Goal: Task Accomplishment & Management: Manage account settings

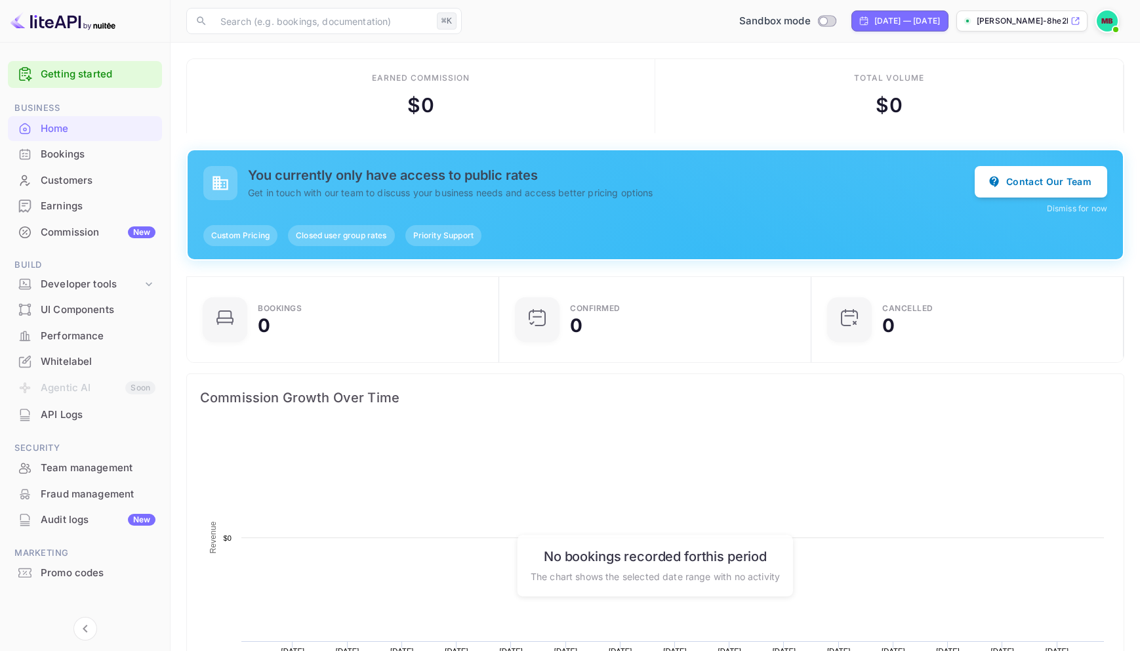
scroll to position [213, 304]
click at [1109, 20] on img at bounding box center [1107, 20] width 21 height 21
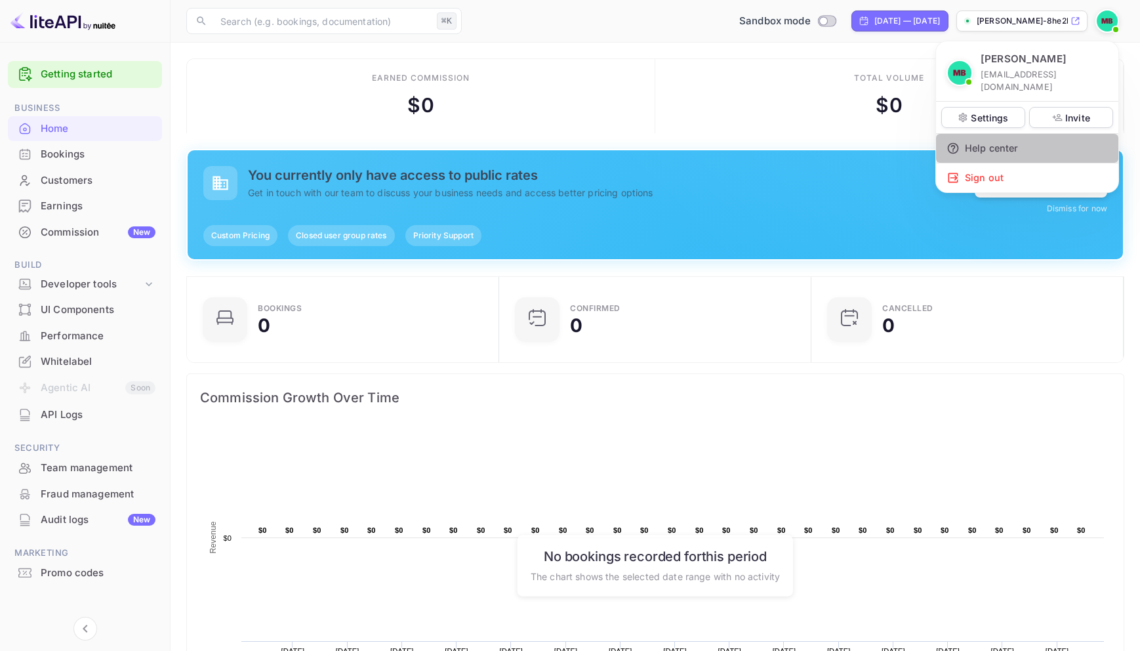
click at [989, 138] on div "Help center" at bounding box center [1027, 148] width 182 height 29
click at [99, 282] on div at bounding box center [570, 325] width 1140 height 651
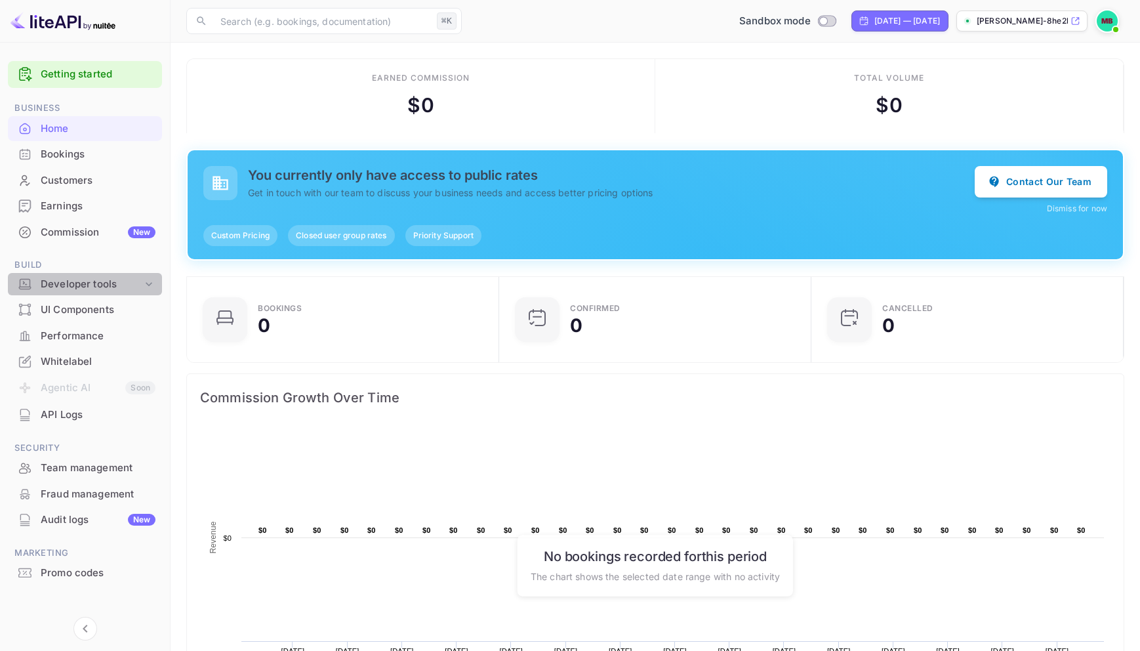
click at [127, 283] on div "Developer tools" at bounding box center [92, 284] width 102 height 15
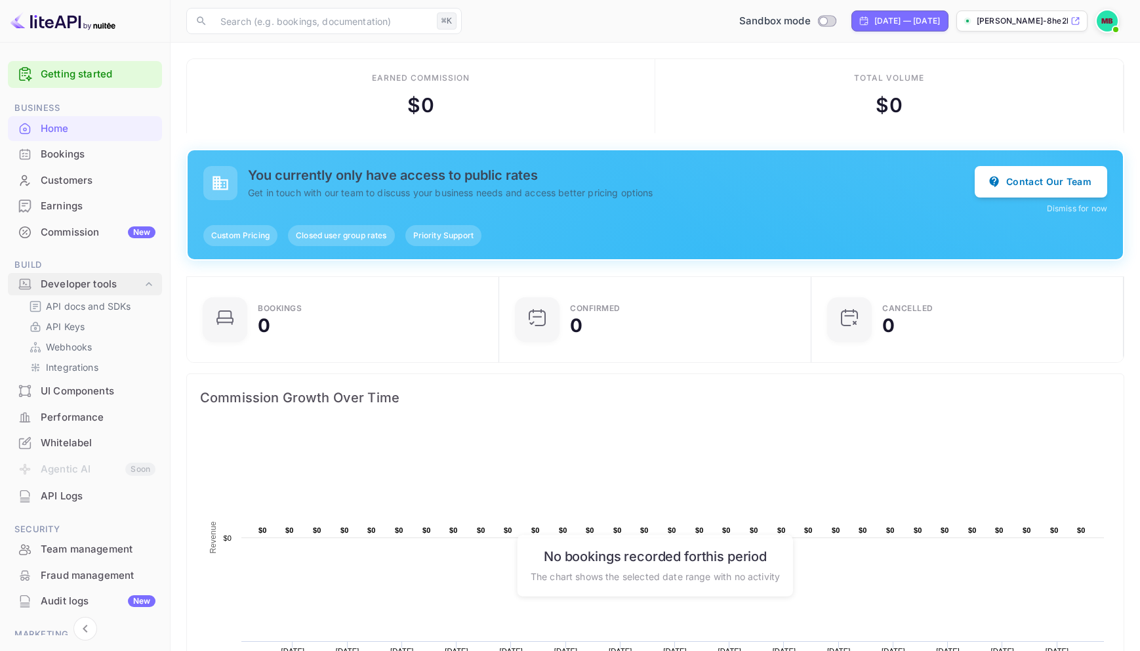
click at [127, 283] on div "Developer tools" at bounding box center [92, 284] width 102 height 15
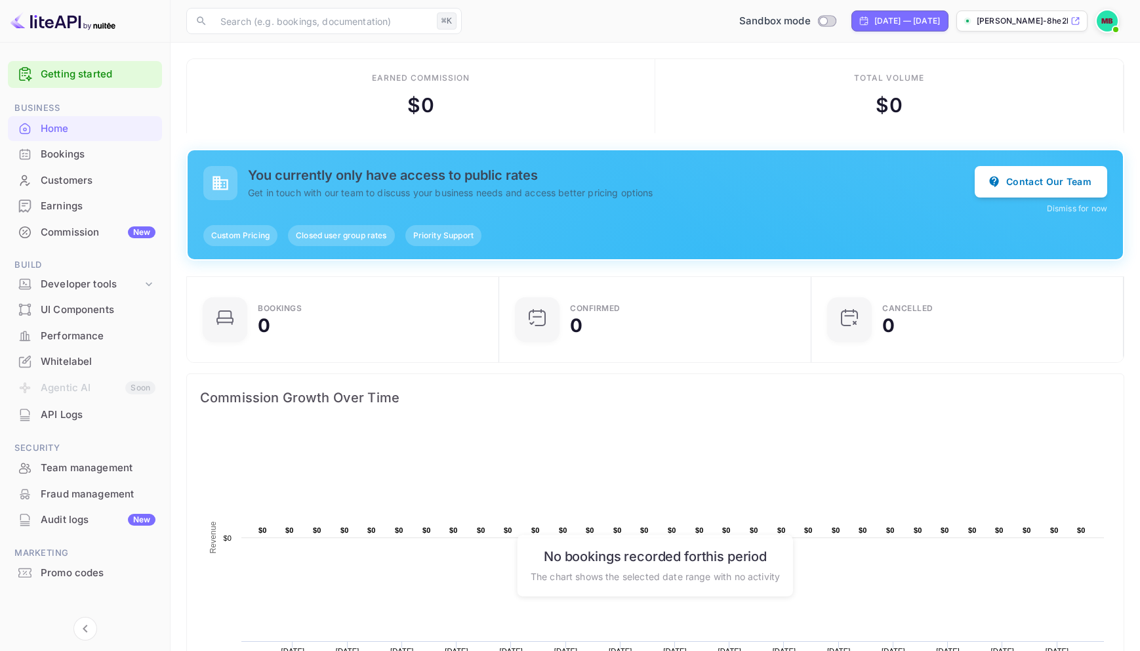
click at [1106, 19] on img at bounding box center [1107, 20] width 21 height 21
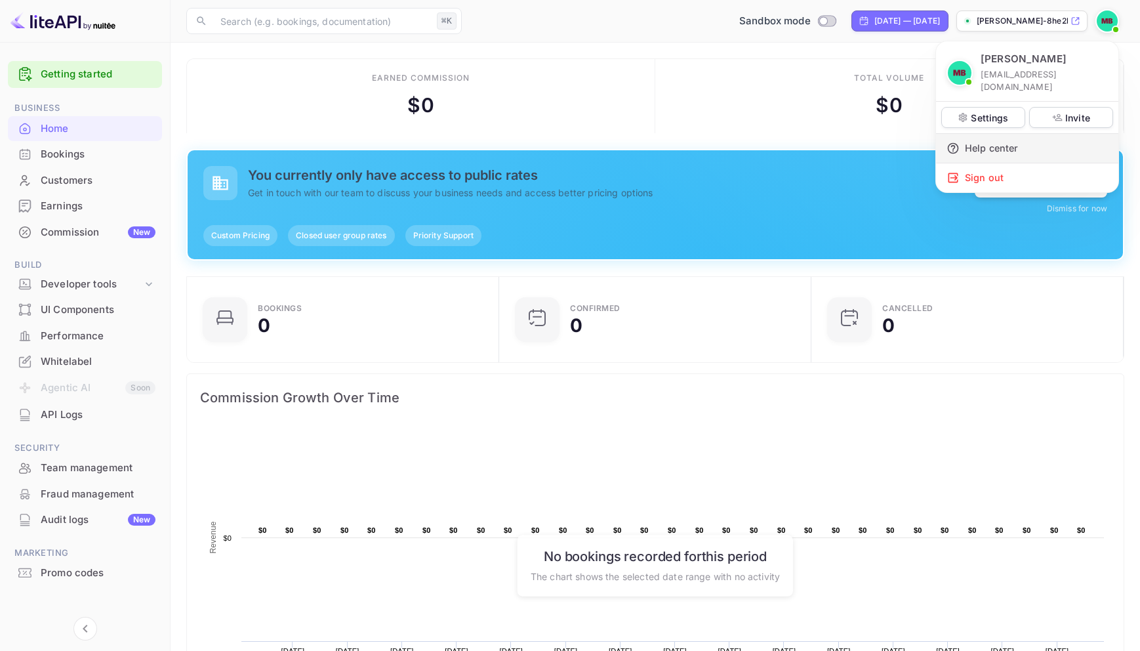
click at [1002, 137] on div "Help center" at bounding box center [1027, 148] width 182 height 29
click at [1000, 111] on p "Settings" at bounding box center [989, 118] width 37 height 14
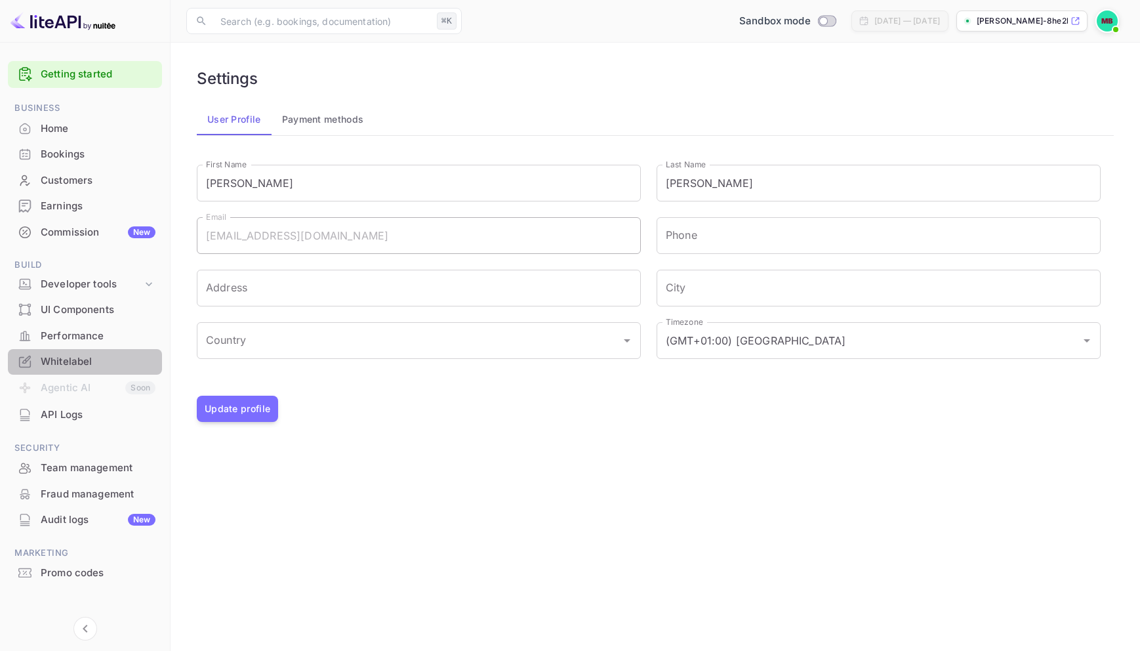
click at [75, 364] on div "Whitelabel" at bounding box center [98, 361] width 115 height 15
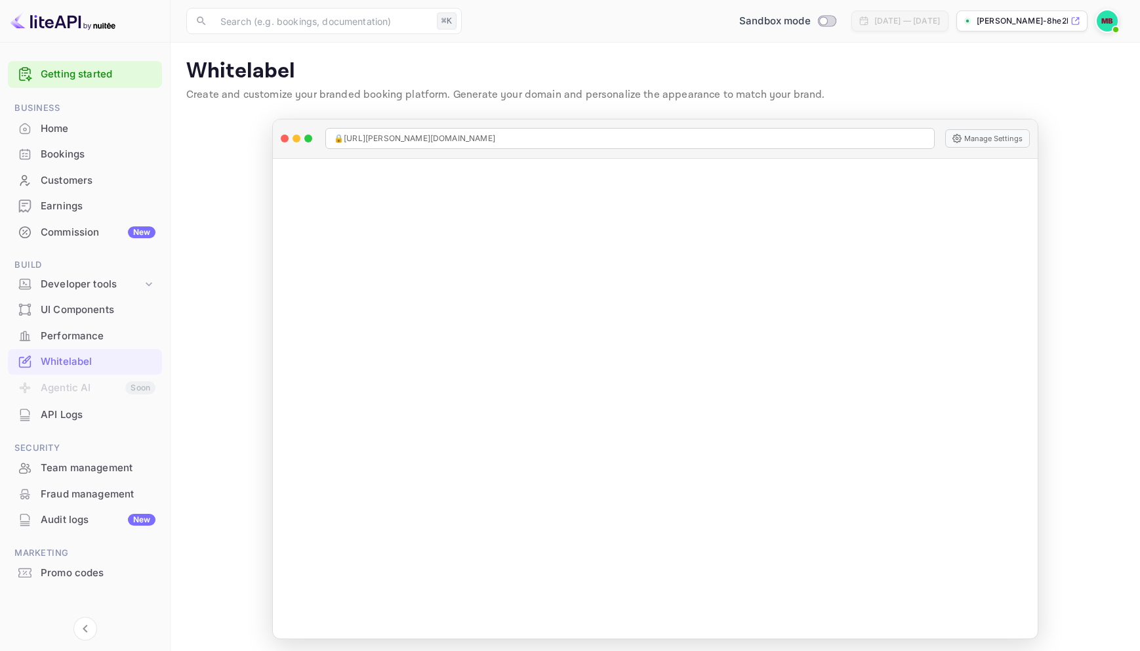
scroll to position [4, 0]
click at [105, 285] on div "Developer tools" at bounding box center [92, 284] width 102 height 15
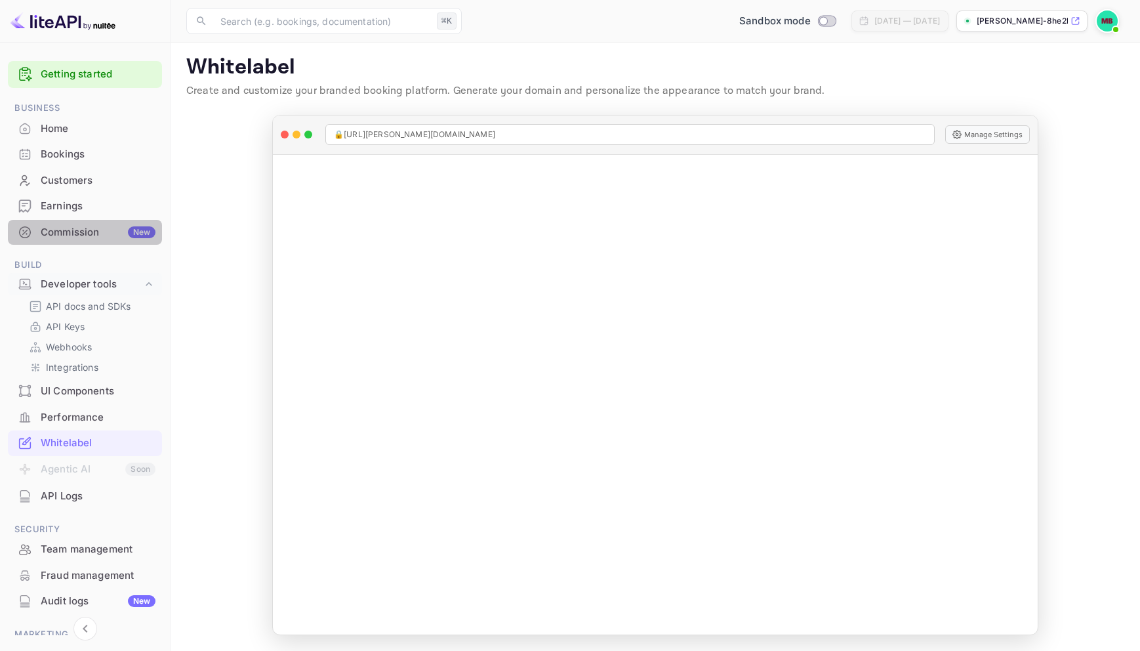
click at [74, 232] on div "Commission New" at bounding box center [98, 232] width 115 height 15
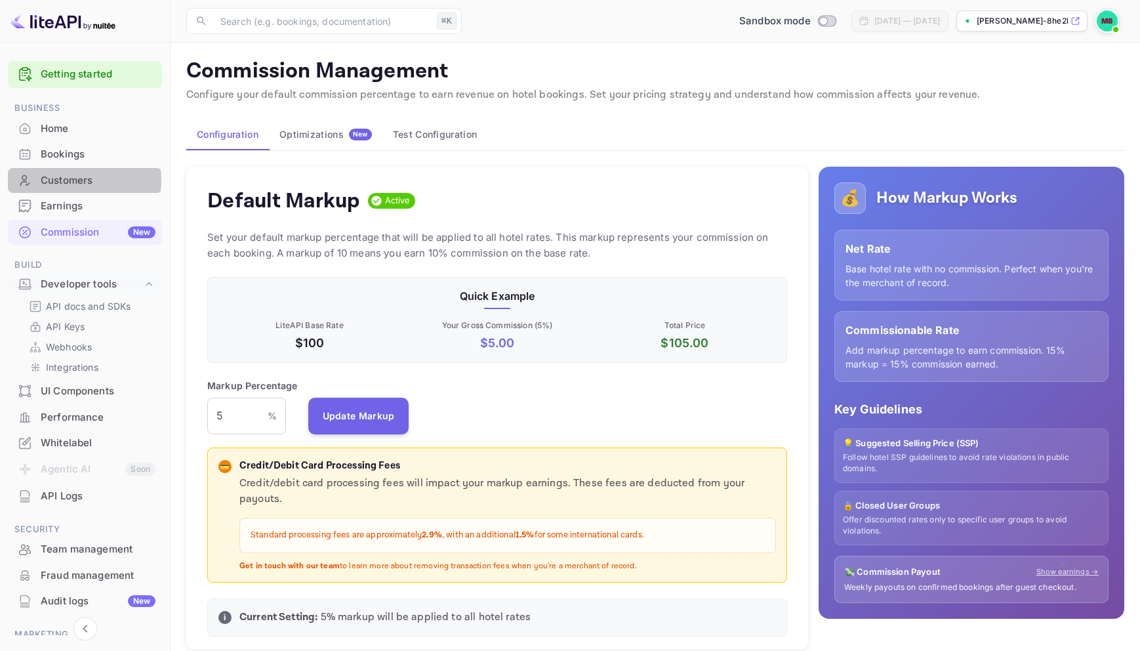
click at [70, 180] on div "Customers" at bounding box center [98, 180] width 115 height 15
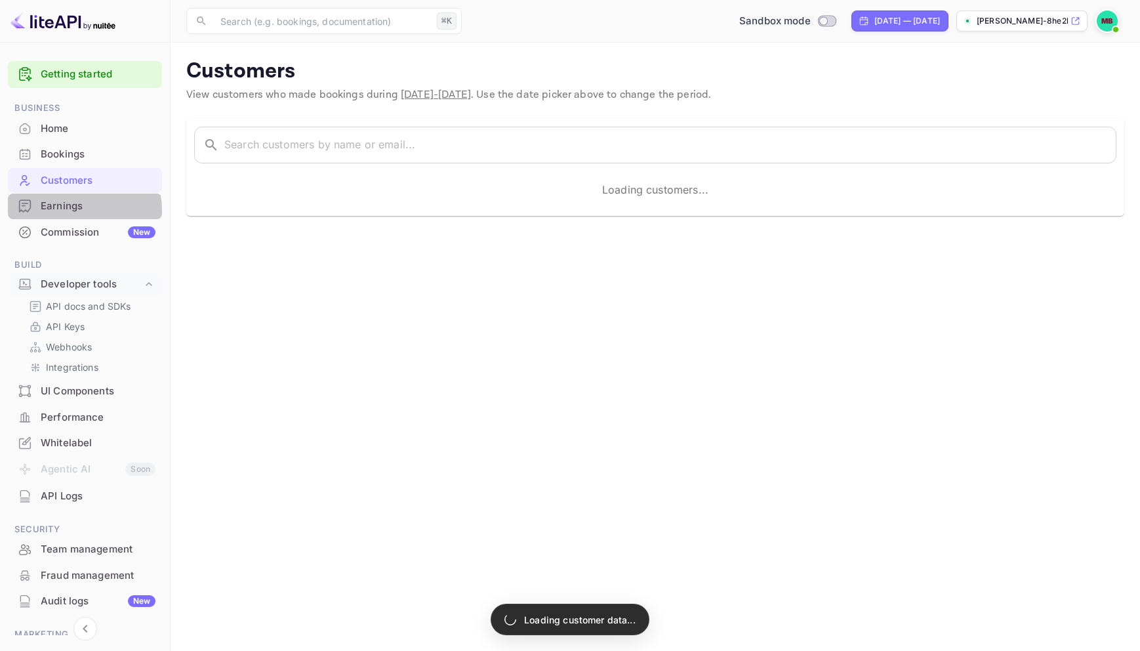
click at [73, 211] on div "Earnings" at bounding box center [98, 206] width 115 height 15
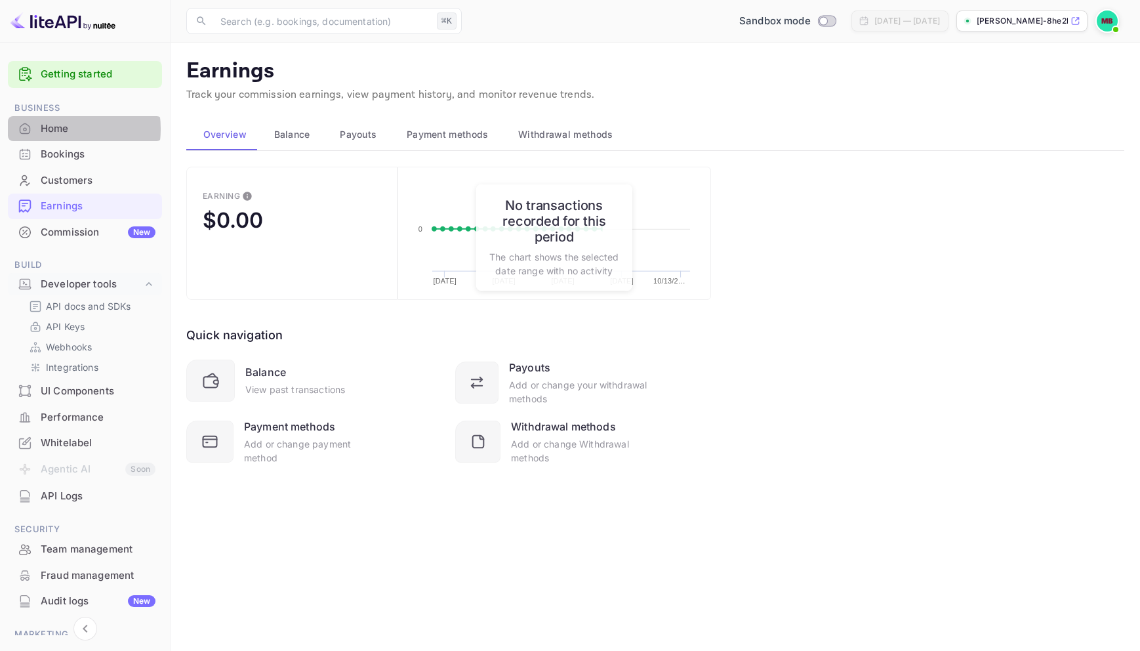
click at [58, 129] on div "Home" at bounding box center [98, 128] width 115 height 15
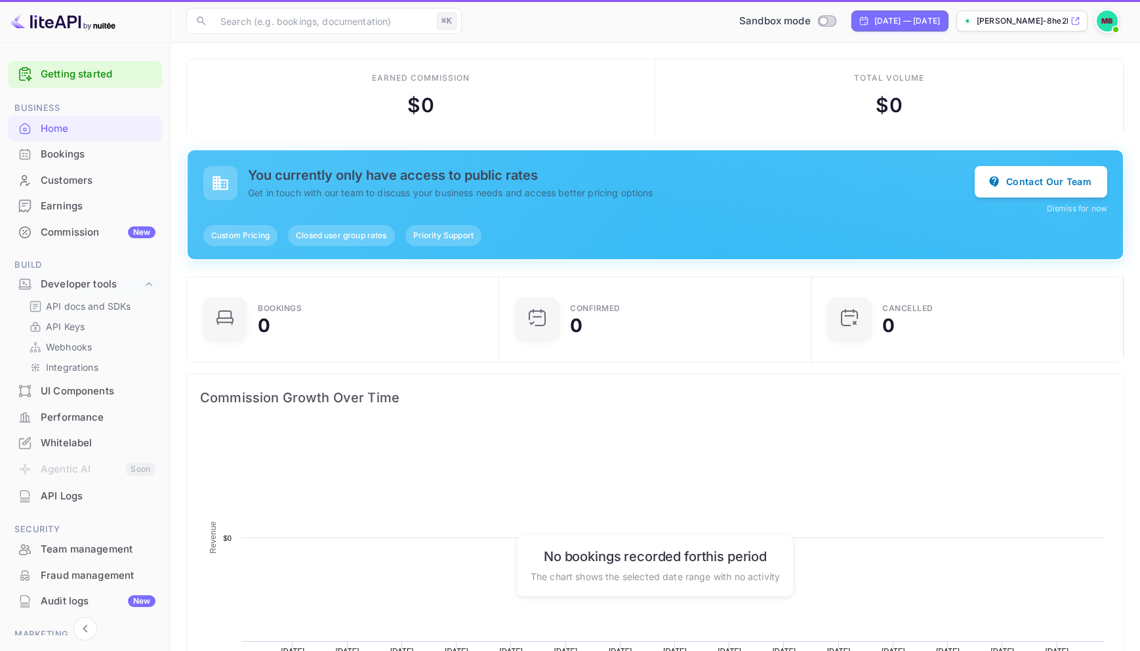
scroll to position [213, 304]
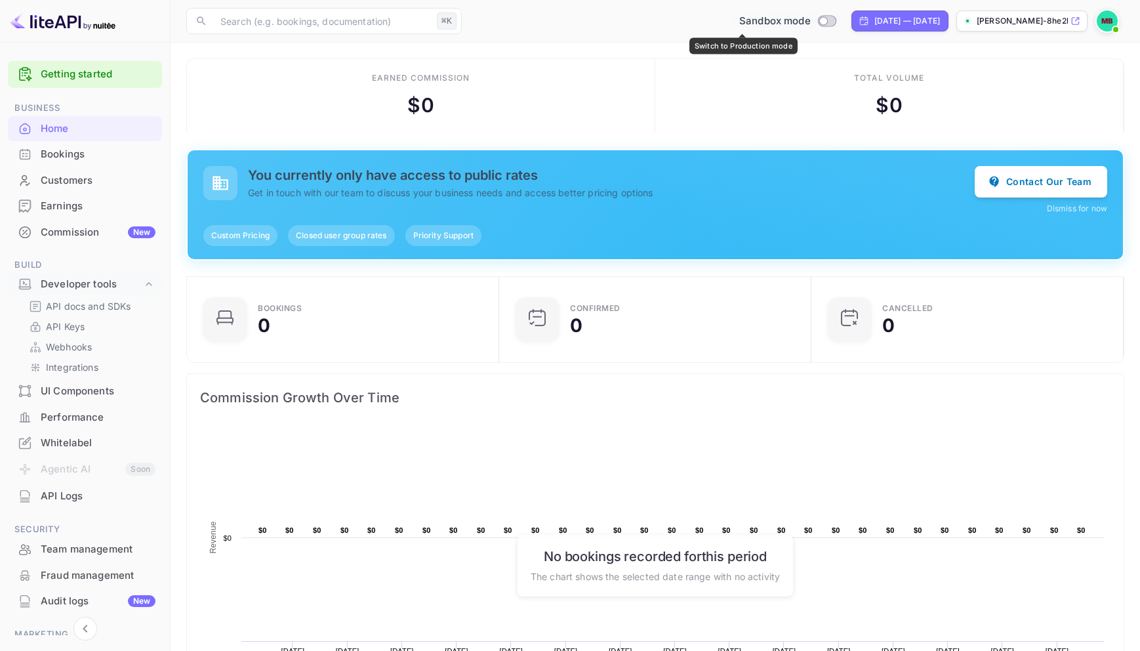
click at [810, 20] on input "Switch to Production mode" at bounding box center [823, 20] width 26 height 9
checkbox input "true"
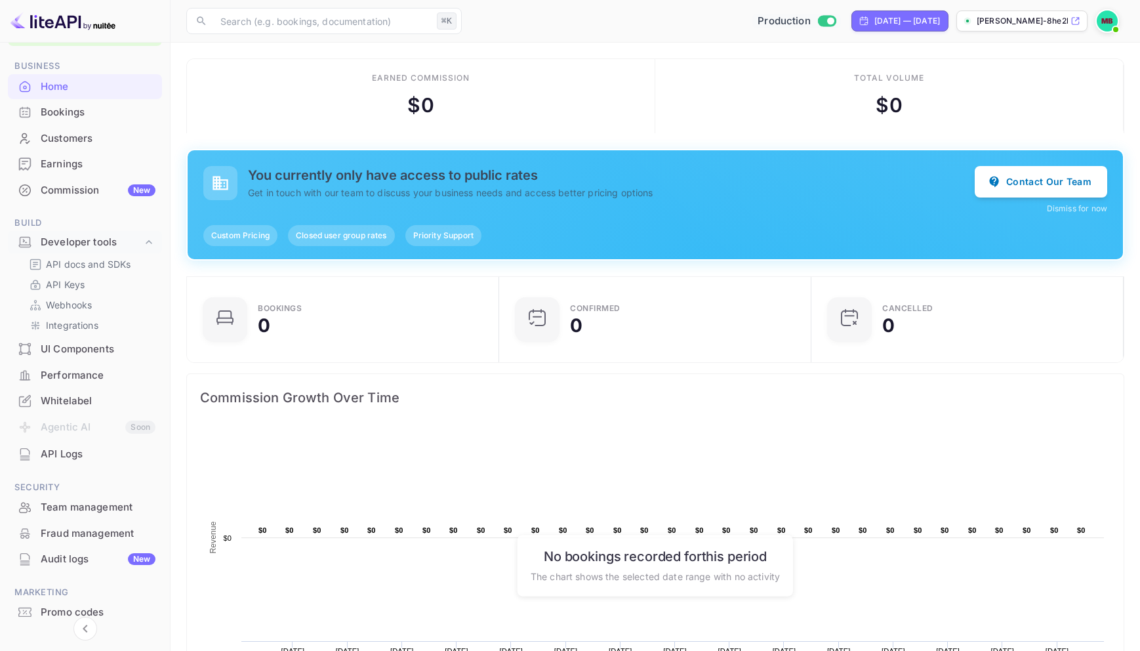
scroll to position [46, 0]
click at [92, 392] on div "Whitelabel" at bounding box center [98, 397] width 115 height 15
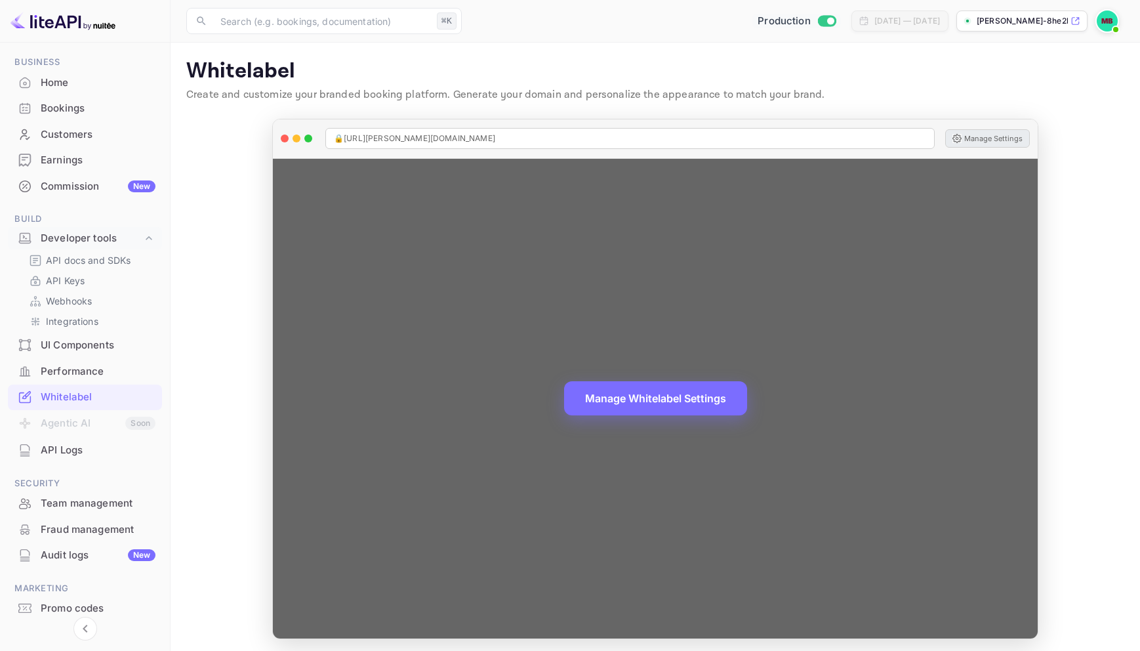
click at [973, 136] on button "Manage Settings" at bounding box center [987, 138] width 85 height 18
click at [554, 138] on div "🔒 [URL][PERSON_NAME][DOMAIN_NAME]" at bounding box center [629, 138] width 609 height 21
click at [437, 134] on span "🔒 [URL][PERSON_NAME][DOMAIN_NAME]" at bounding box center [414, 139] width 161 height 12
drag, startPoint x: 512, startPoint y: 140, endPoint x: 338, endPoint y: 134, distance: 173.9
click at [338, 134] on div "🔒 [URL][PERSON_NAME][DOMAIN_NAME]" at bounding box center [629, 138] width 609 height 21
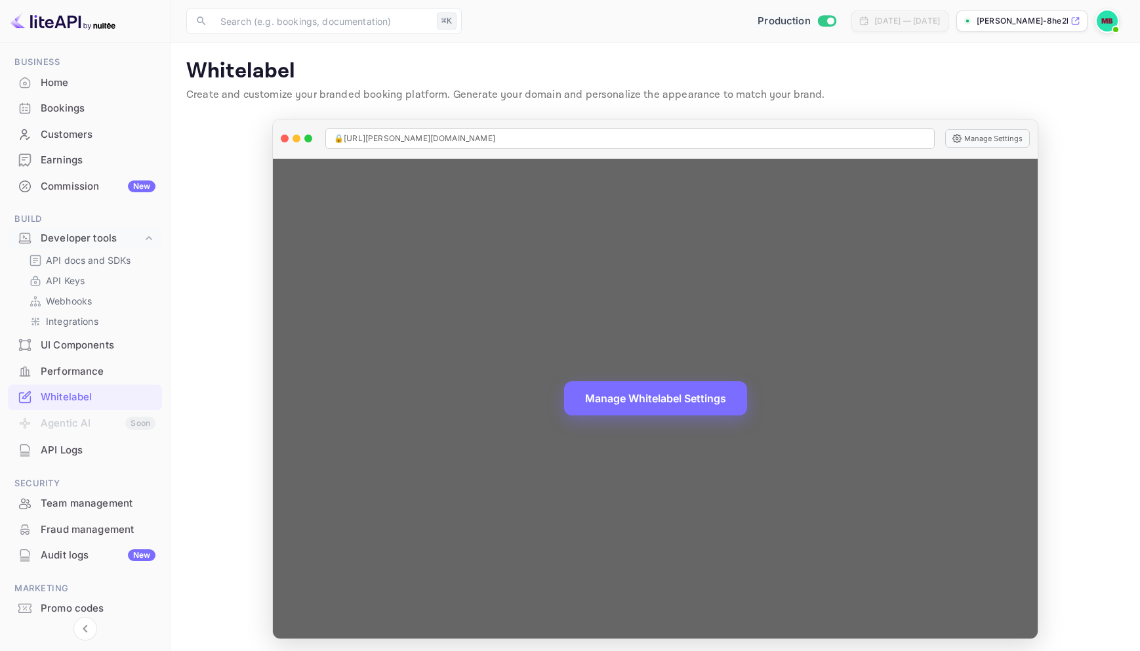
copy span "🔒 [URL][PERSON_NAME][DOMAIN_NAME]"
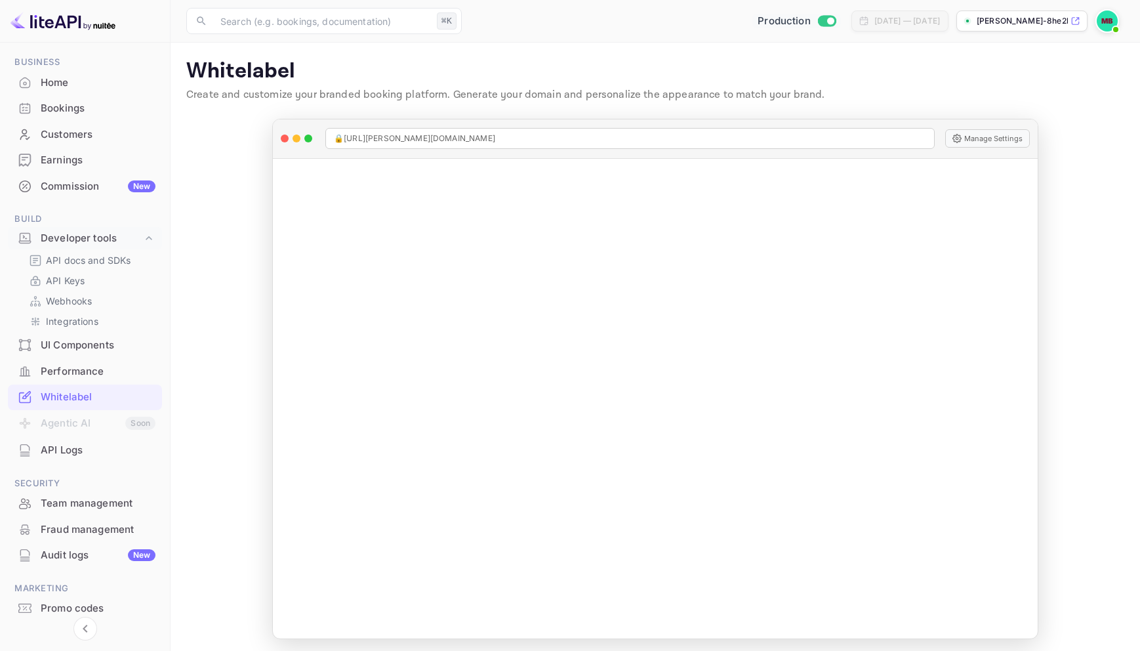
click at [1065, 95] on p "Create and customize your branded booking platform. Generate your domain and pe…" at bounding box center [655, 95] width 938 height 16
